Goal: Find contact information: Find contact information

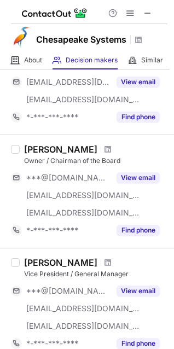
scroll to position [481, 0]
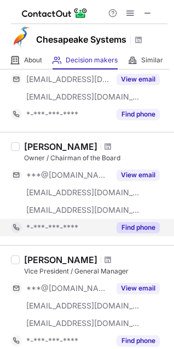
click at [128, 229] on button "Find phone" at bounding box center [137, 227] width 43 height 11
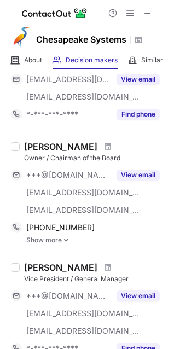
click at [59, 243] on link "Show more" at bounding box center [96, 240] width 141 height 8
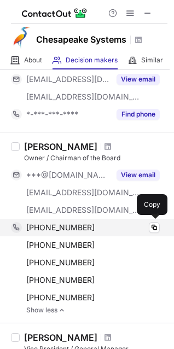
click at [67, 232] on div "+14102431023 Copy" at bounding box center [85, 227] width 149 height 17
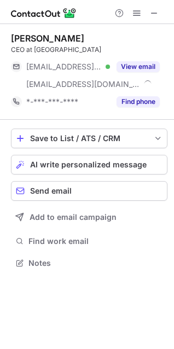
scroll to position [255, 174]
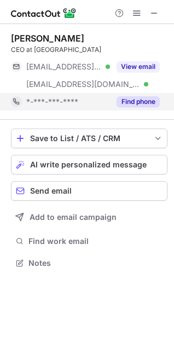
click at [127, 98] on button "Find phone" at bounding box center [137, 101] width 43 height 11
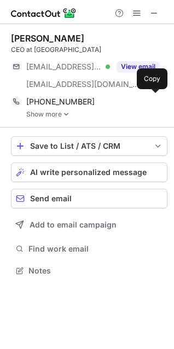
scroll to position [263, 174]
click at [72, 114] on link "Show more" at bounding box center [96, 114] width 141 height 8
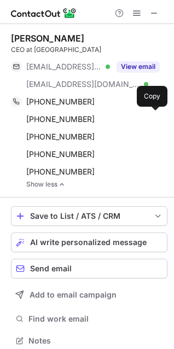
scroll to position [333, 166]
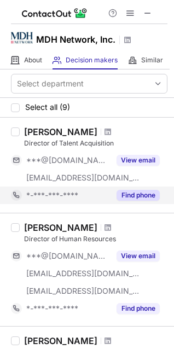
click at [136, 199] on button "Find phone" at bounding box center [137, 195] width 43 height 11
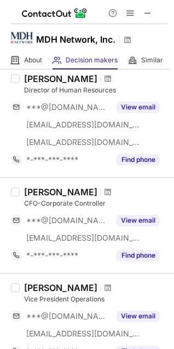
scroll to position [171, 0]
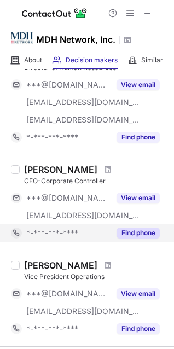
click at [143, 233] on button "Find phone" at bounding box center [137, 232] width 43 height 11
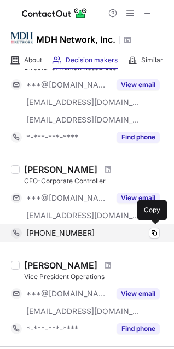
click at [82, 238] on div "+15625448558 Copy" at bounding box center [85, 232] width 149 height 17
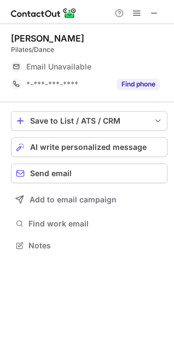
scroll to position [238, 174]
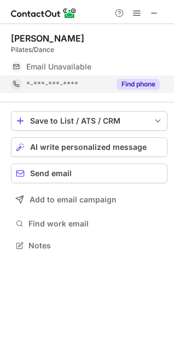
click at [131, 85] on button "Find phone" at bounding box center [137, 84] width 43 height 11
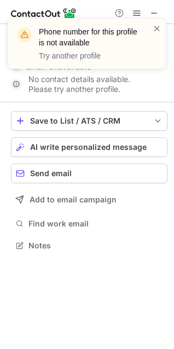
click at [160, 21] on div "Phone number for this profile is not available Try another profile" at bounding box center [86, 44] width 157 height 50
click at [156, 25] on span at bounding box center [156, 28] width 9 height 11
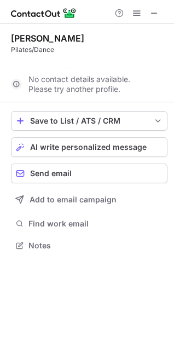
scroll to position [220, 174]
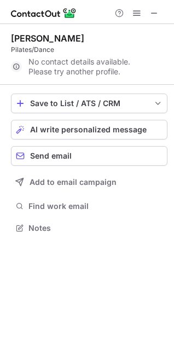
click at [155, 15] on div "Phone number for this profile is not available Try another profile" at bounding box center [86, 19] width 175 height 22
click at [155, 15] on span at bounding box center [154, 13] width 9 height 9
